Goal: Task Accomplishment & Management: Manage account settings

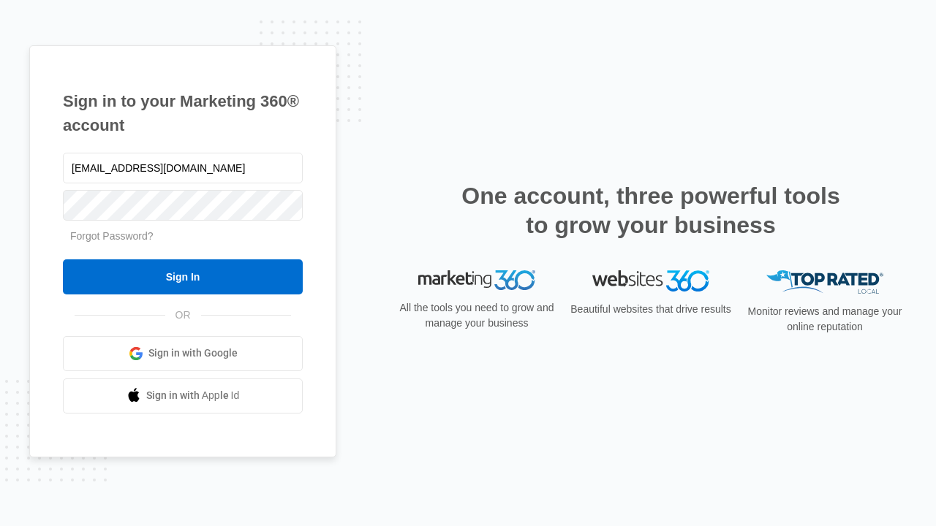
type input "[EMAIL_ADDRESS][DOMAIN_NAME]"
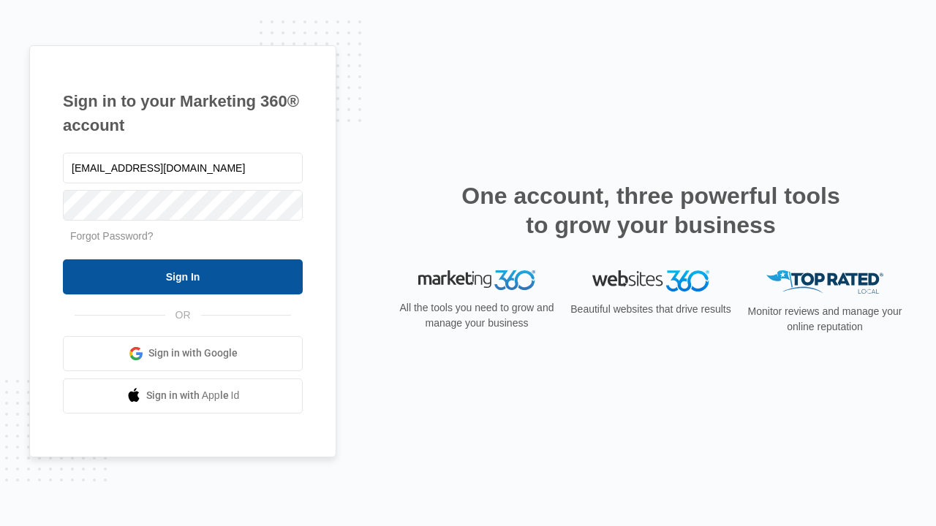
click at [183, 276] on input "Sign In" at bounding box center [183, 276] width 240 height 35
